Goal: Task Accomplishment & Management: Use online tool/utility

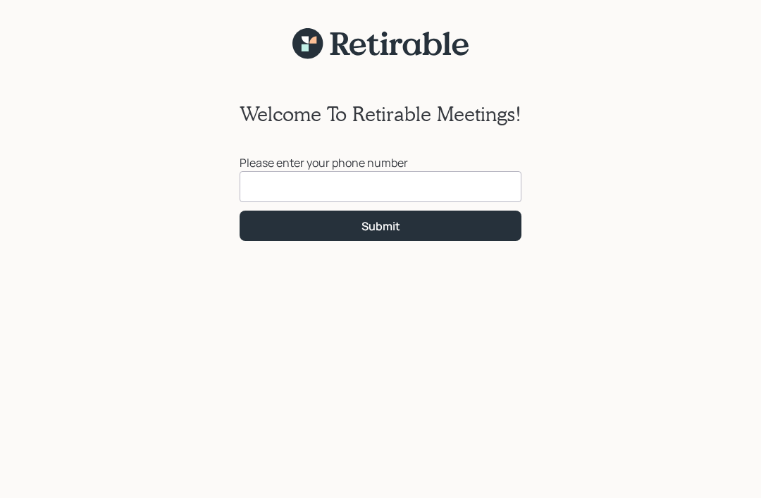
click at [290, 185] on input at bounding box center [381, 186] width 282 height 31
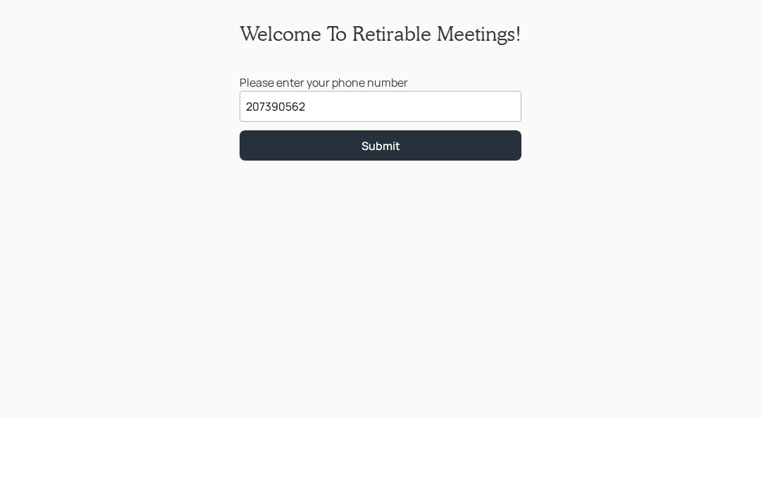
type input "(207) 390-5625"
click at [421, 211] on button "Submit" at bounding box center [381, 226] width 282 height 30
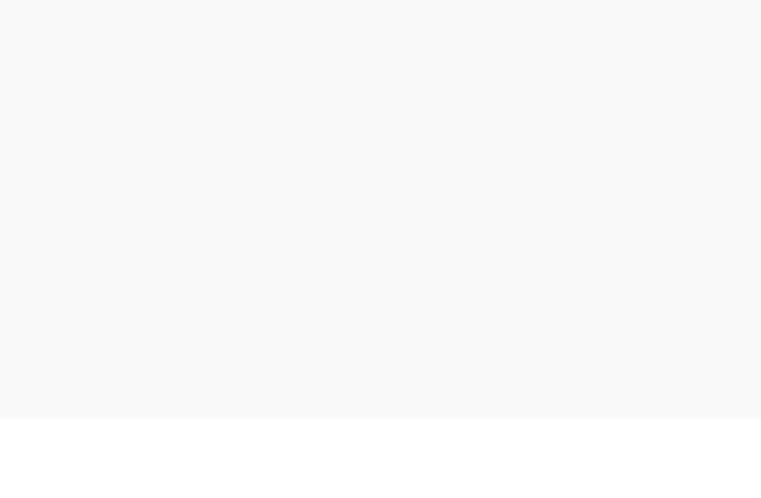
scroll to position [63, 0]
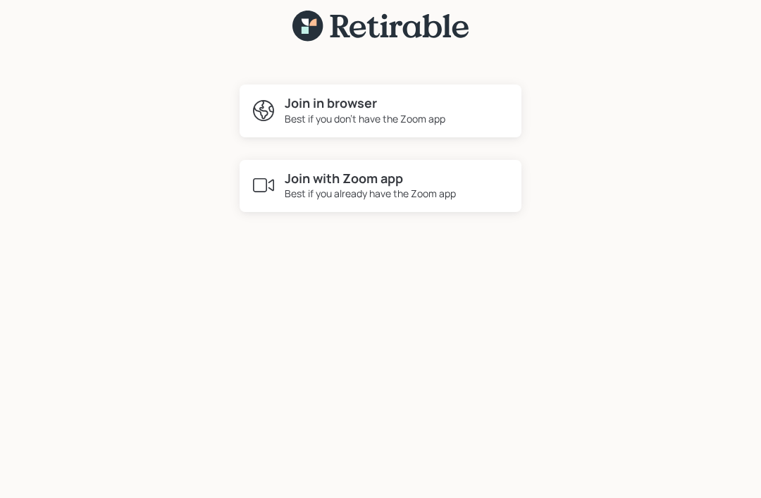
click at [363, 171] on h4 "Join with Zoom app" at bounding box center [370, 179] width 171 height 16
